Goal: Information Seeking & Learning: Learn about a topic

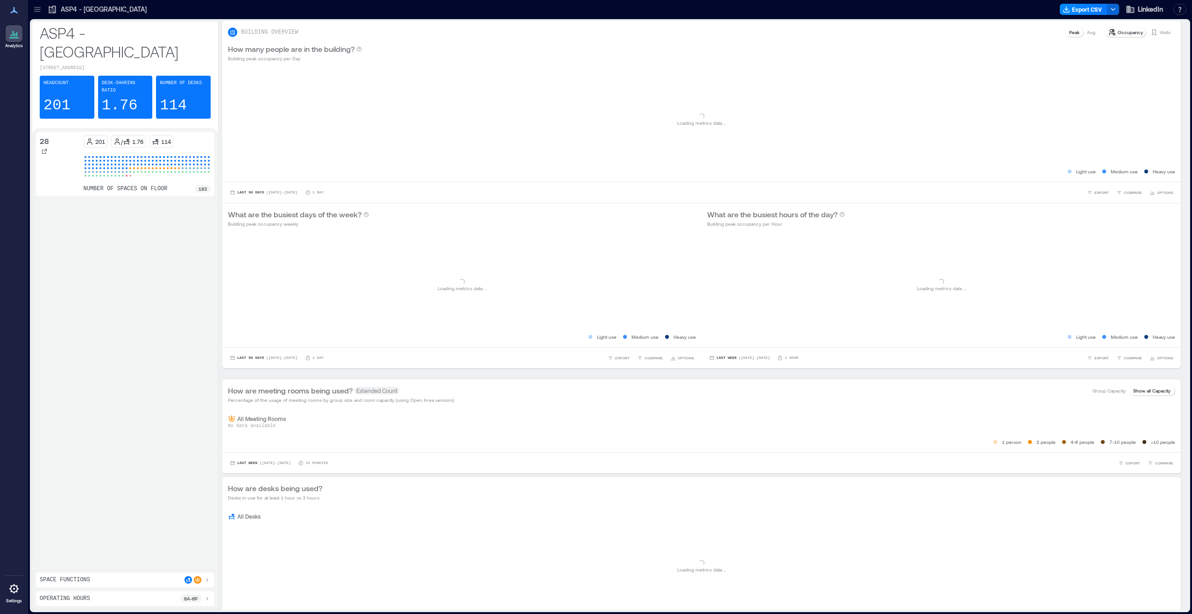
click at [37, 7] on icon at bounding box center [37, 7] width 6 height 1
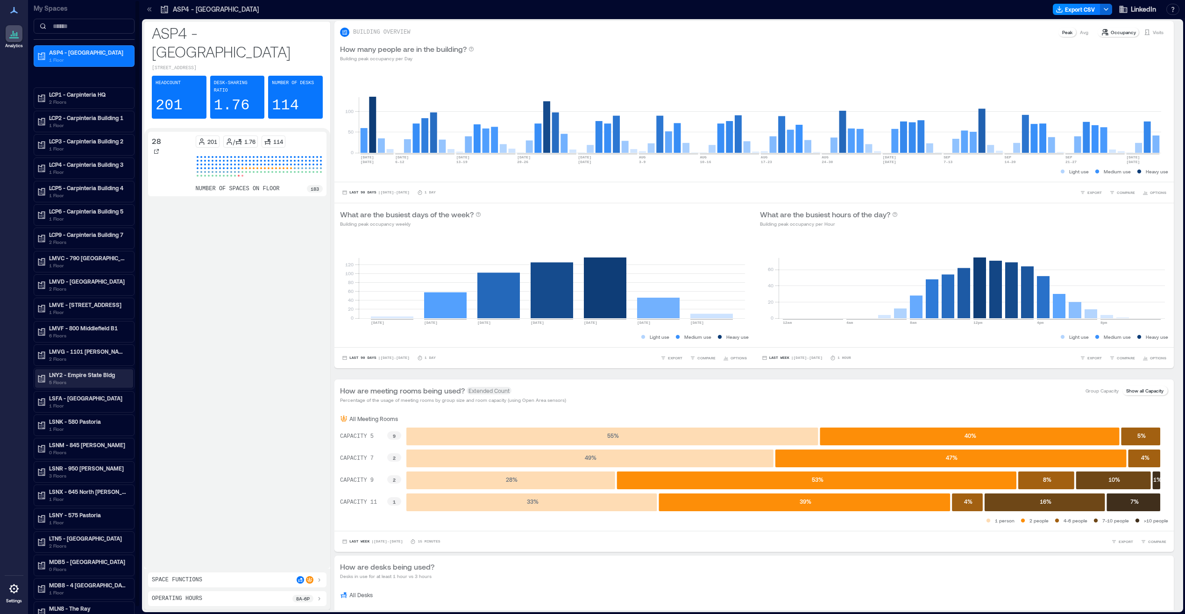
click at [81, 376] on p "LNY2 - Empire State Bldg" at bounding box center [88, 374] width 78 height 7
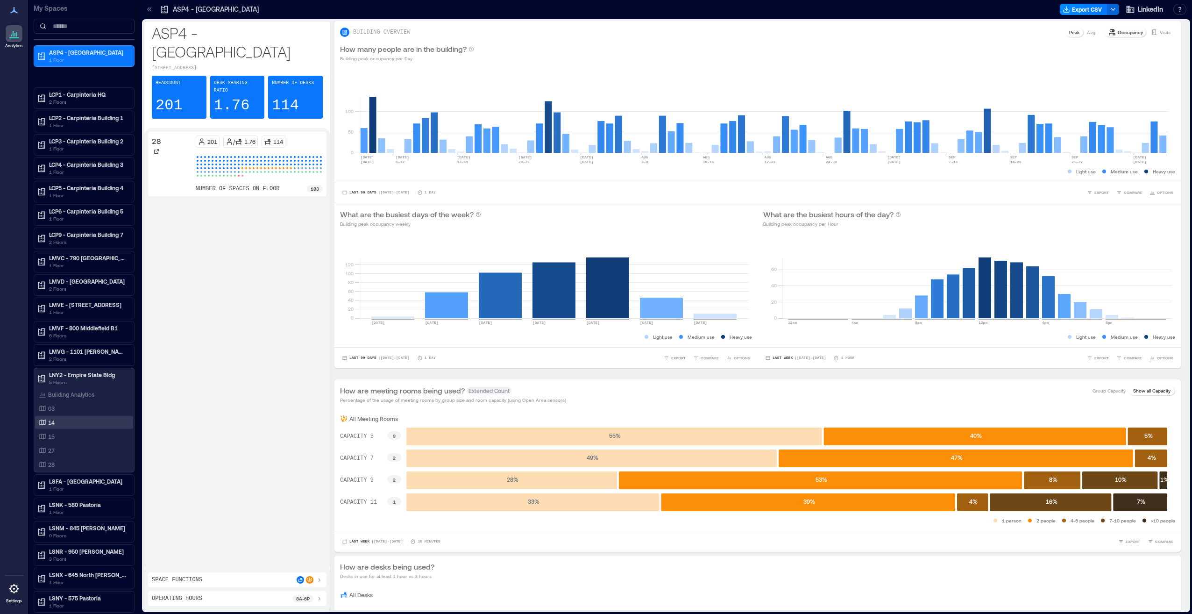
click at [75, 419] on div "14" at bounding box center [82, 421] width 91 height 9
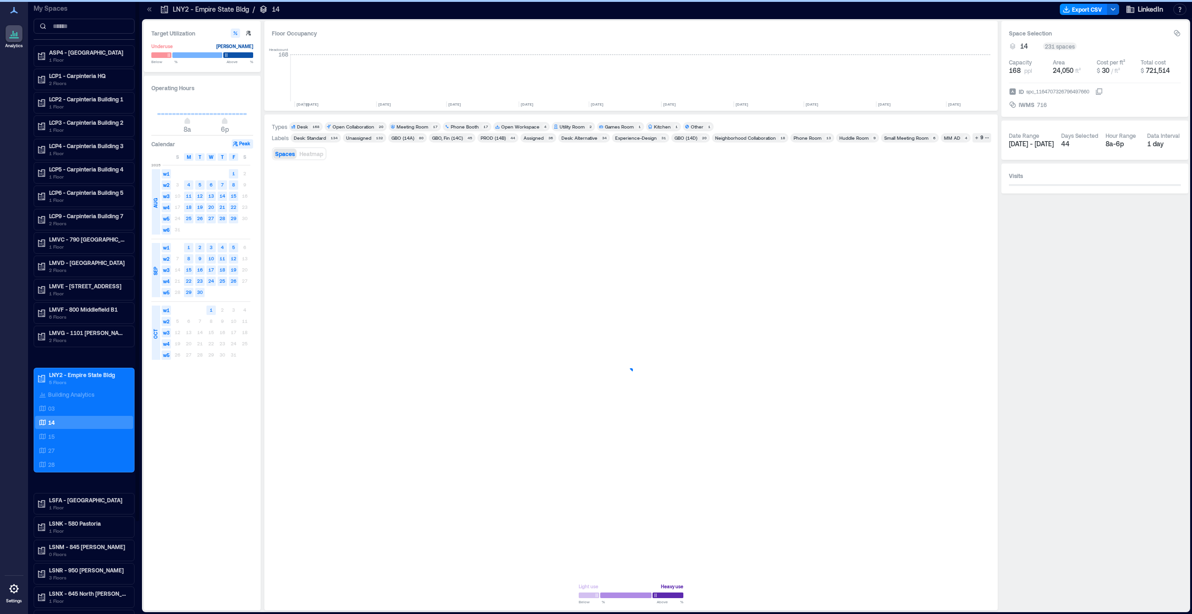
scroll to position [0, 1525]
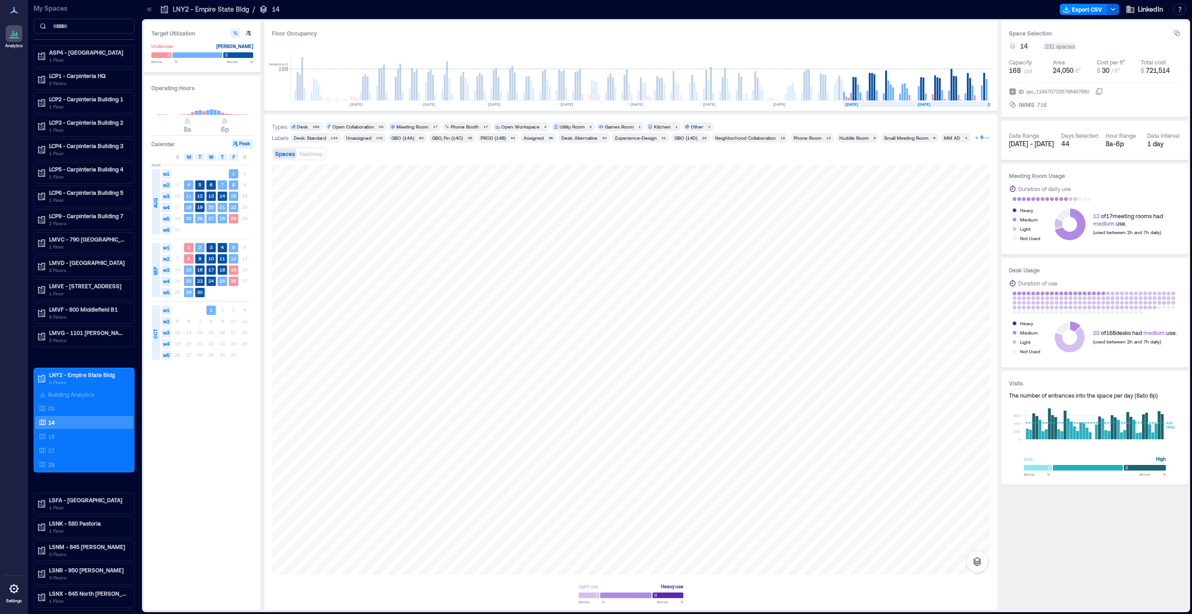
click at [974, 136] on icon "button" at bounding box center [976, 137] width 5 height 5
click at [399, 126] on div "Meeting Room" at bounding box center [412, 126] width 32 height 7
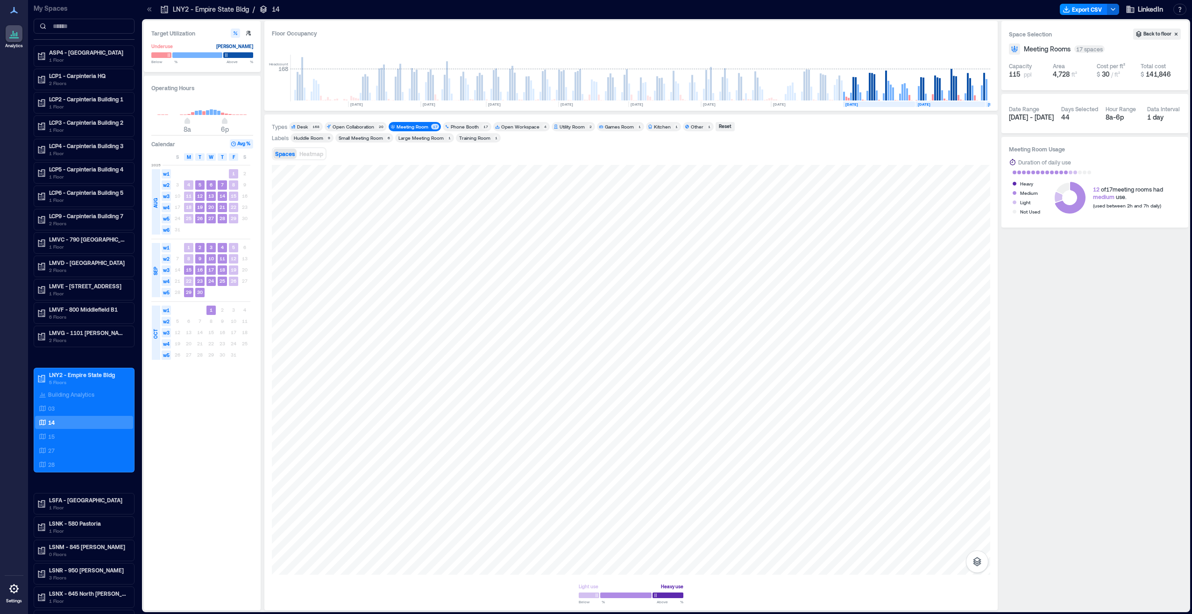
click at [399, 126] on div "Meeting Room" at bounding box center [412, 126] width 32 height 7
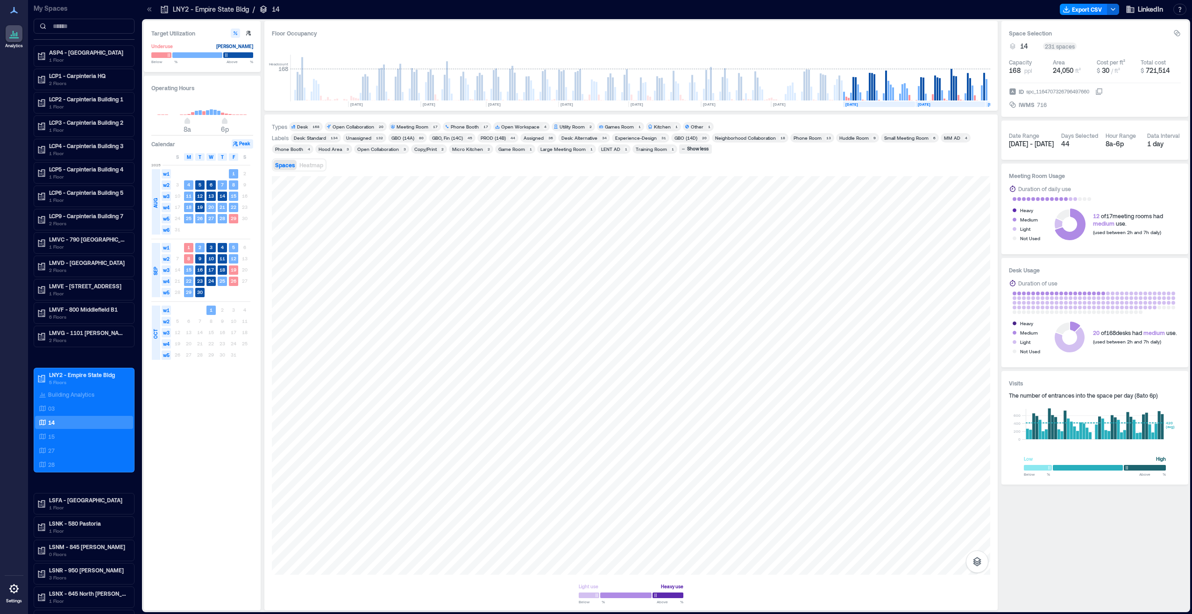
click at [399, 125] on div "Meeting Room" at bounding box center [412, 126] width 32 height 7
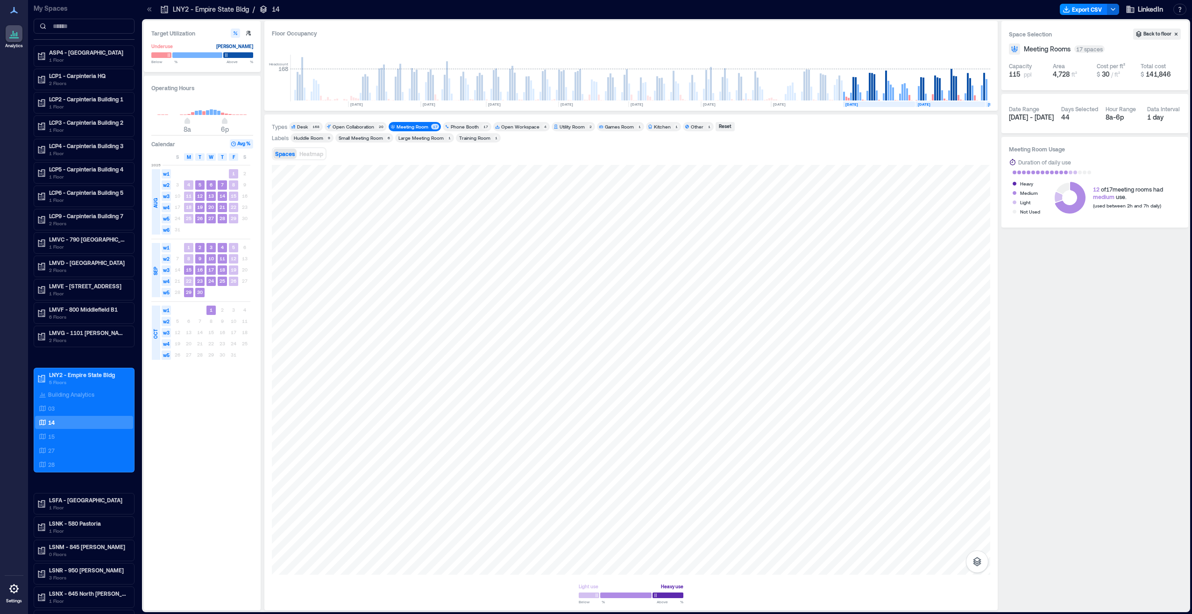
click at [365, 136] on div "Small Meeting Room" at bounding box center [361, 137] width 44 height 7
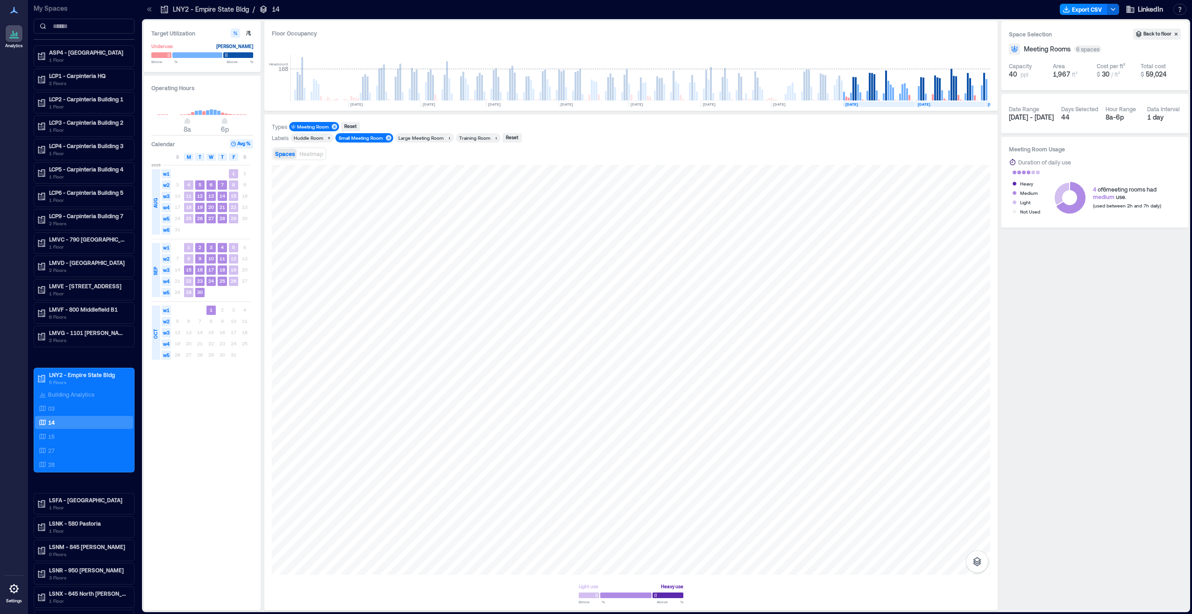
click at [365, 136] on div "Small Meeting Room" at bounding box center [361, 137] width 44 height 7
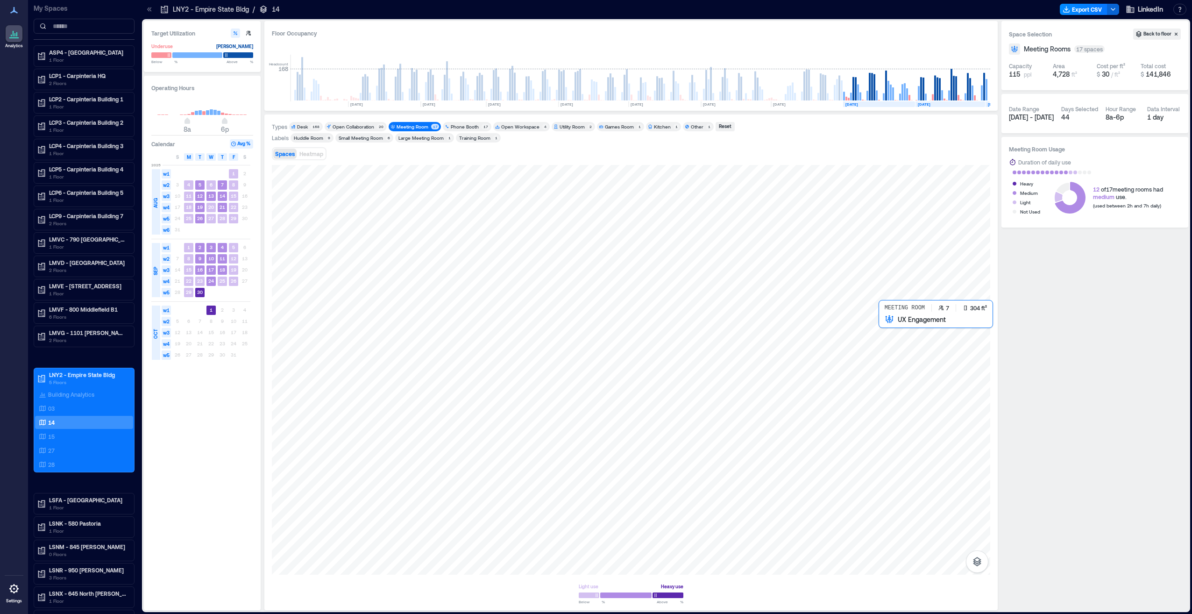
click at [904, 340] on div at bounding box center [631, 370] width 718 height 410
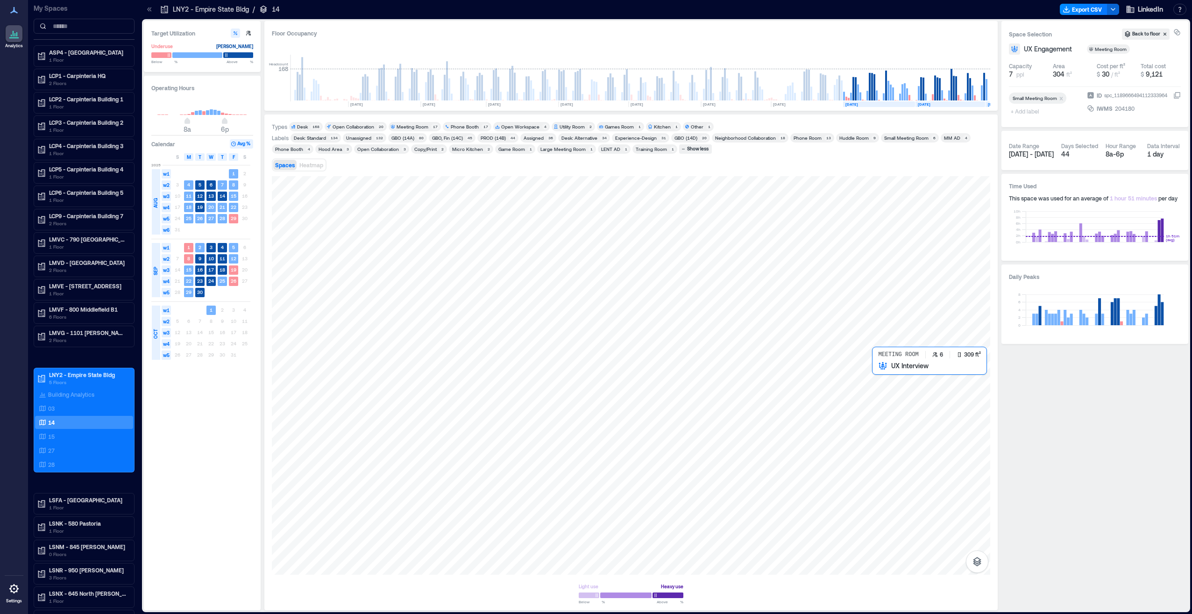
click at [887, 392] on div at bounding box center [631, 375] width 718 height 398
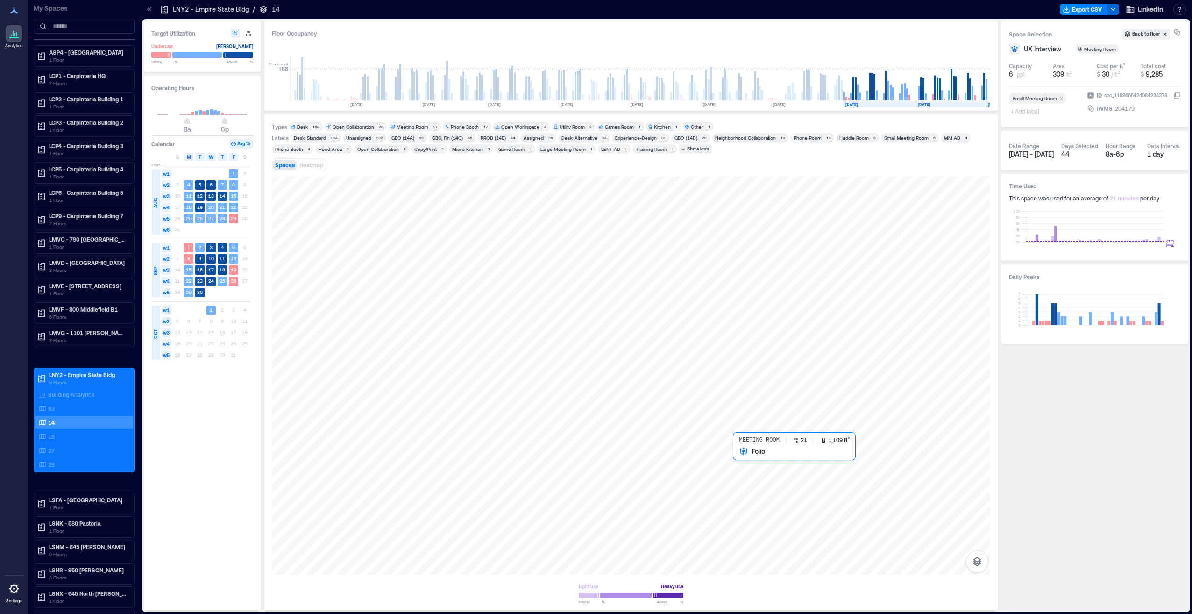
click at [766, 521] on div at bounding box center [631, 375] width 718 height 398
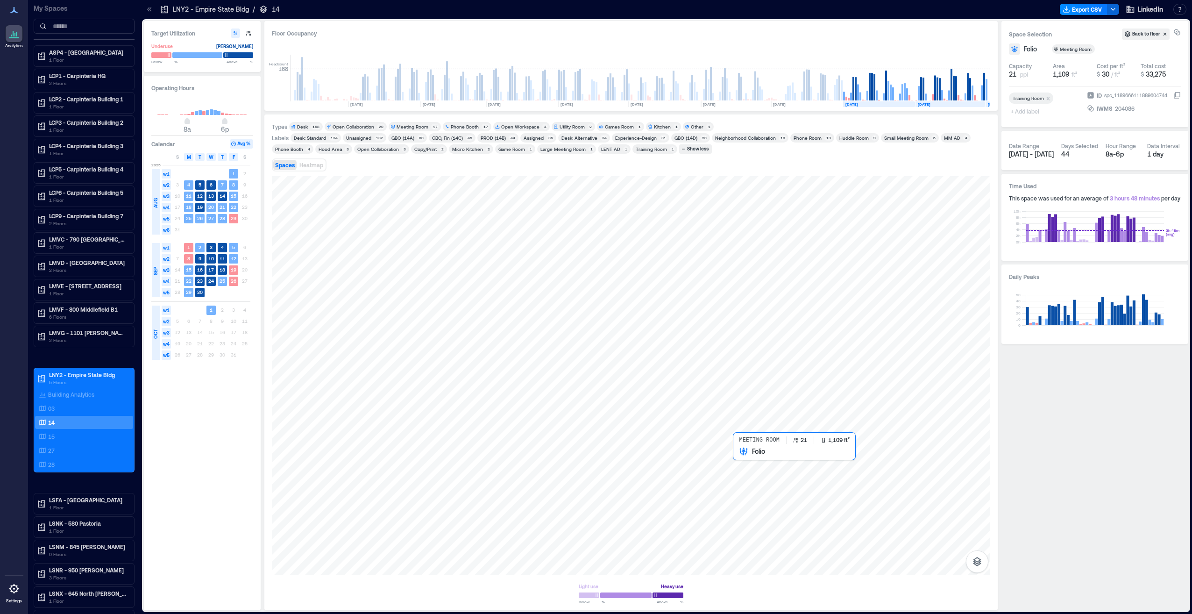
click at [773, 502] on div at bounding box center [631, 375] width 718 height 398
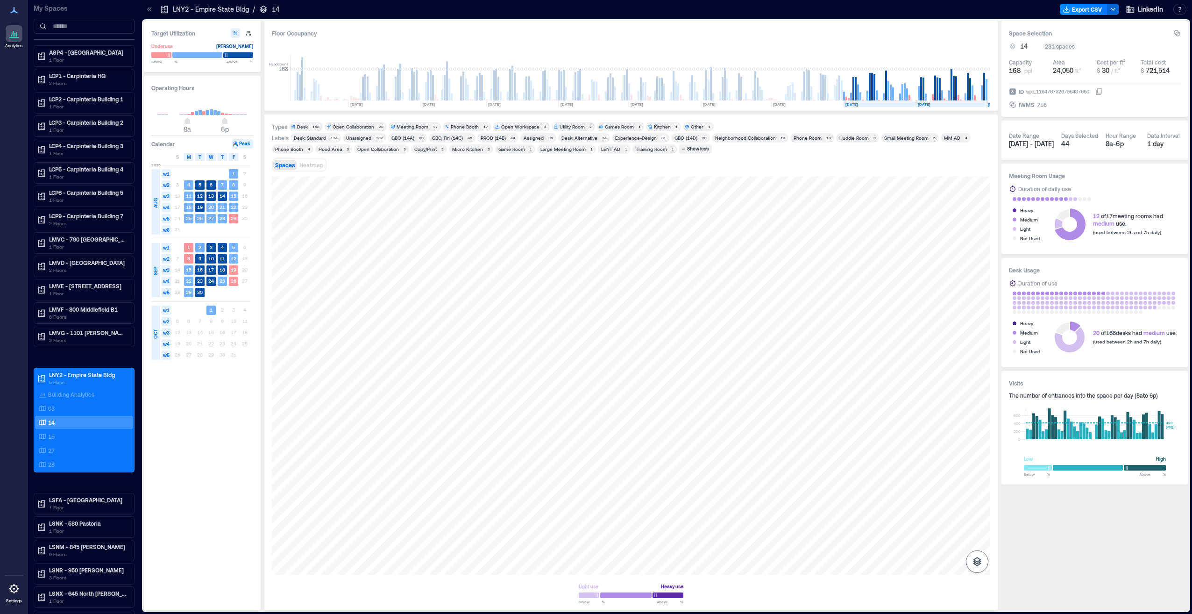
click at [979, 566] on icon "button" at bounding box center [976, 561] width 11 height 11
click at [981, 512] on icon "button" at bounding box center [976, 512] width 9 height 8
